Goal: Navigation & Orientation: Find specific page/section

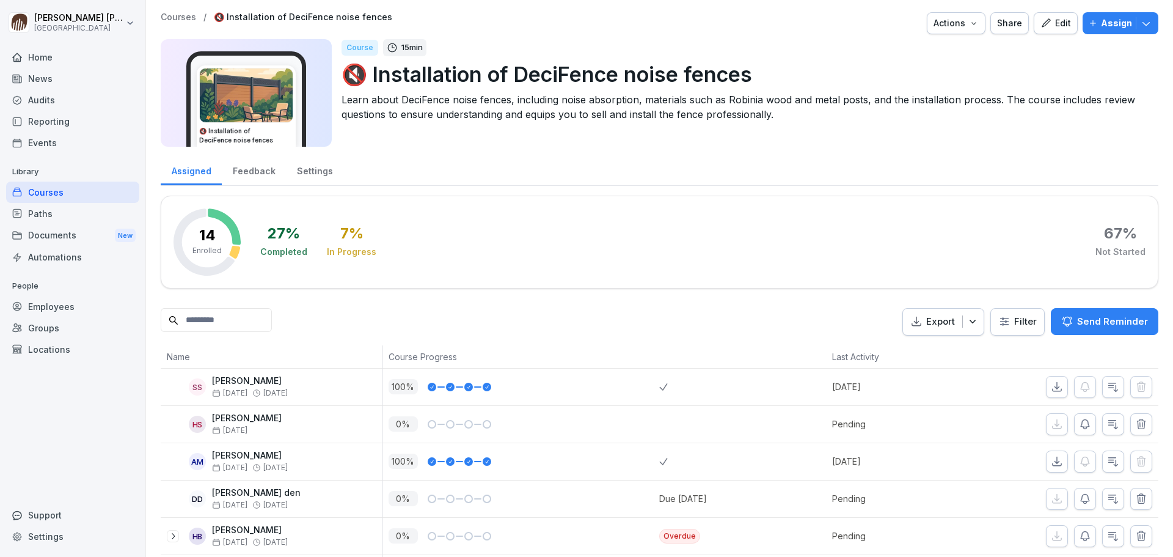
click at [54, 192] on div "Courses" at bounding box center [72, 191] width 133 height 21
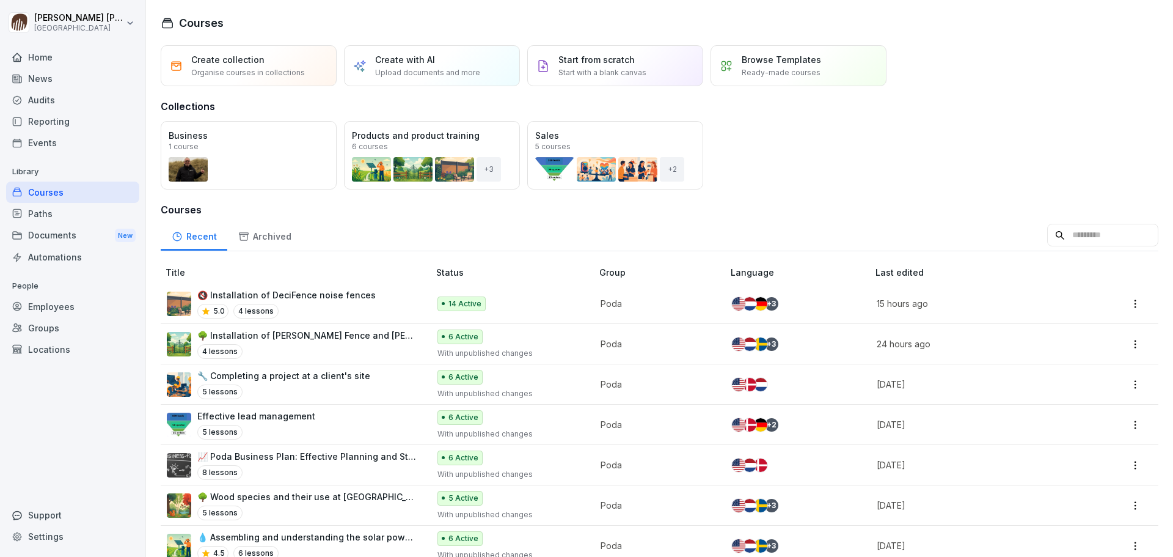
click at [332, 298] on p "🔇 Installation of DeciFence noise fences" at bounding box center [286, 294] width 178 height 13
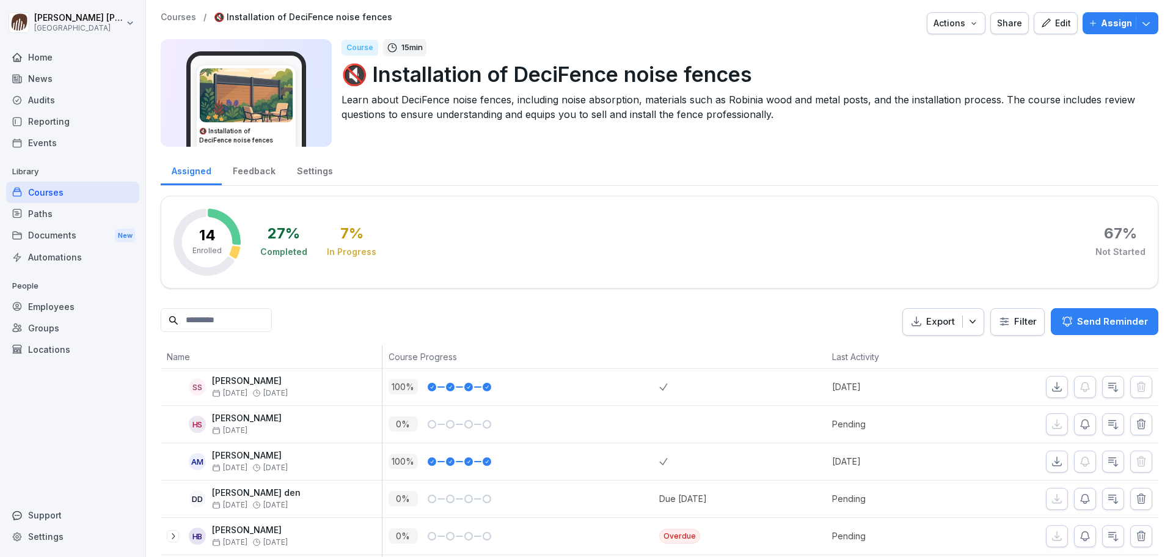
click at [50, 313] on div "Employees" at bounding box center [72, 306] width 133 height 21
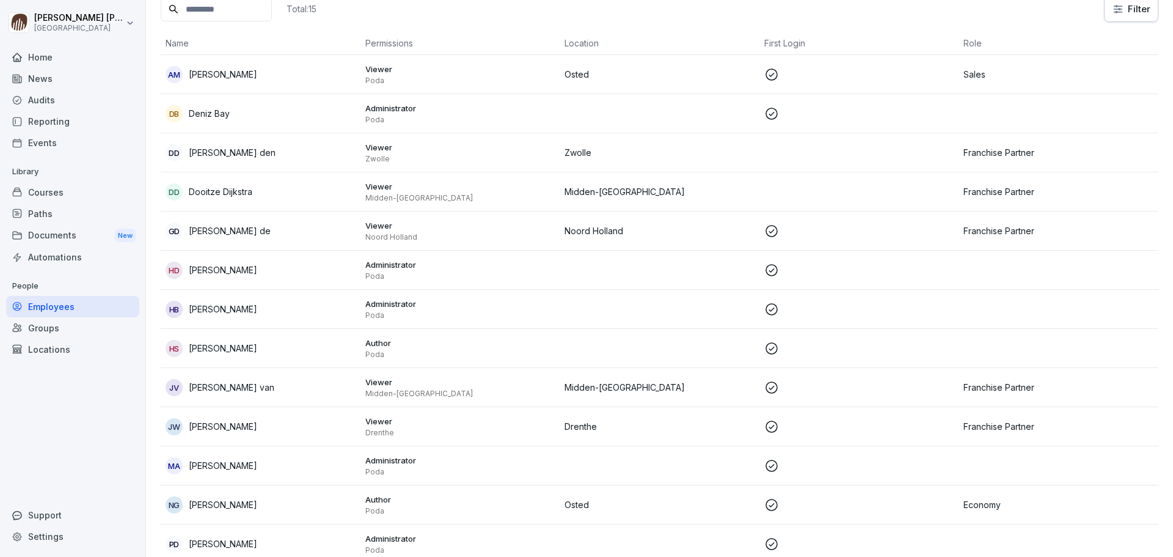
scroll to position [65, 0]
